Goal: Transaction & Acquisition: Purchase product/service

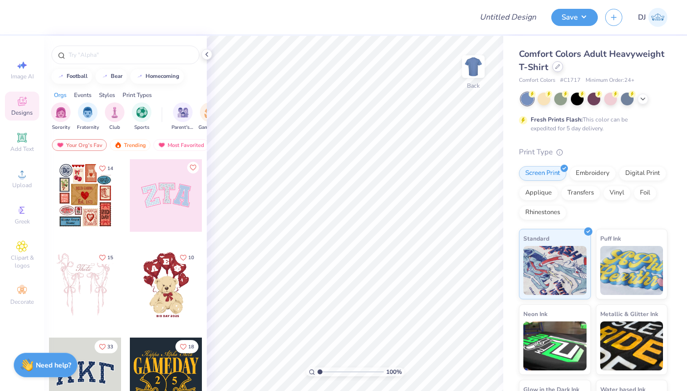
click at [563, 66] on div at bounding box center [557, 66] width 11 height 11
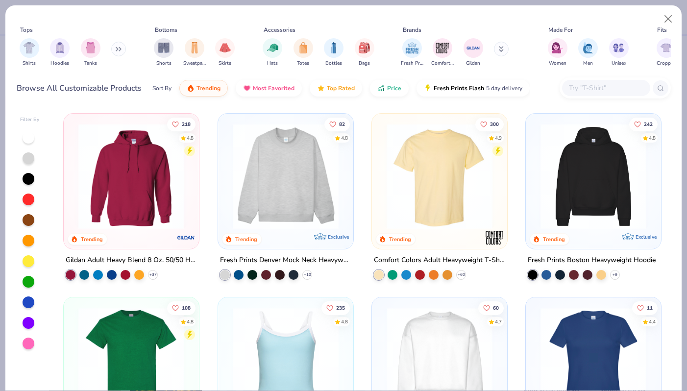
click at [252, 166] on img at bounding box center [286, 176] width 116 height 106
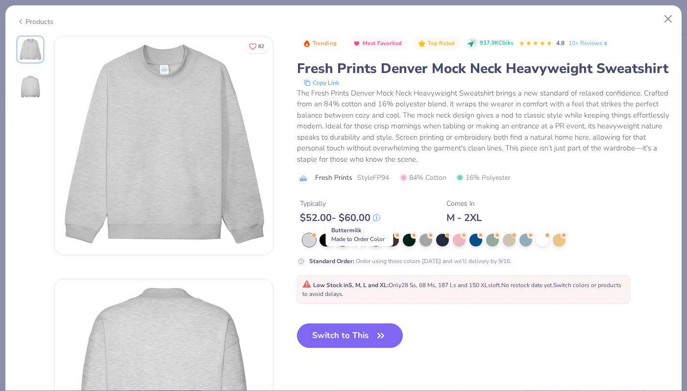
click at [357, 245] on div at bounding box center [359, 239] width 13 height 13
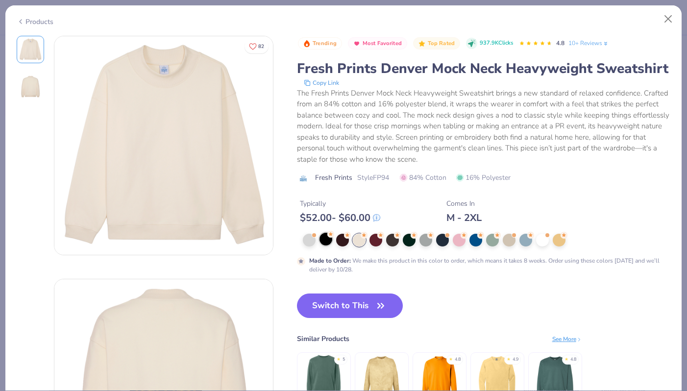
click at [331, 245] on div at bounding box center [325, 239] width 13 height 13
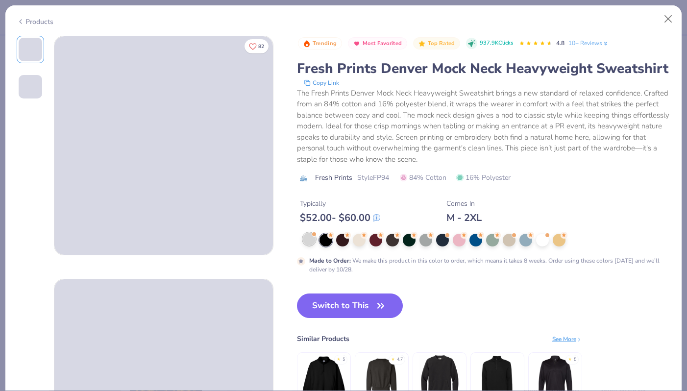
click at [303, 245] on div at bounding box center [309, 239] width 13 height 13
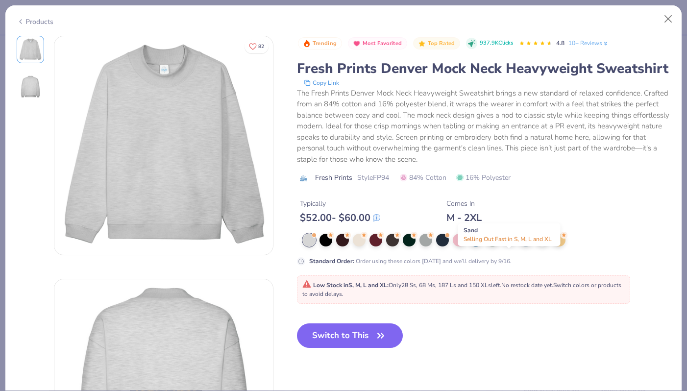
click at [505, 245] on div at bounding box center [508, 239] width 13 height 13
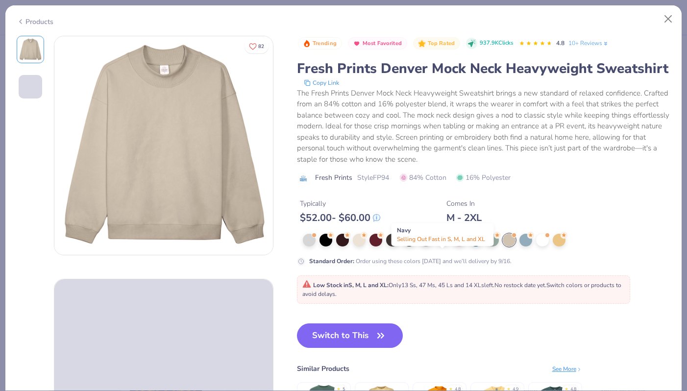
click at [440, 245] on div at bounding box center [442, 239] width 13 height 13
